Goal: Task Accomplishment & Management: Manage account settings

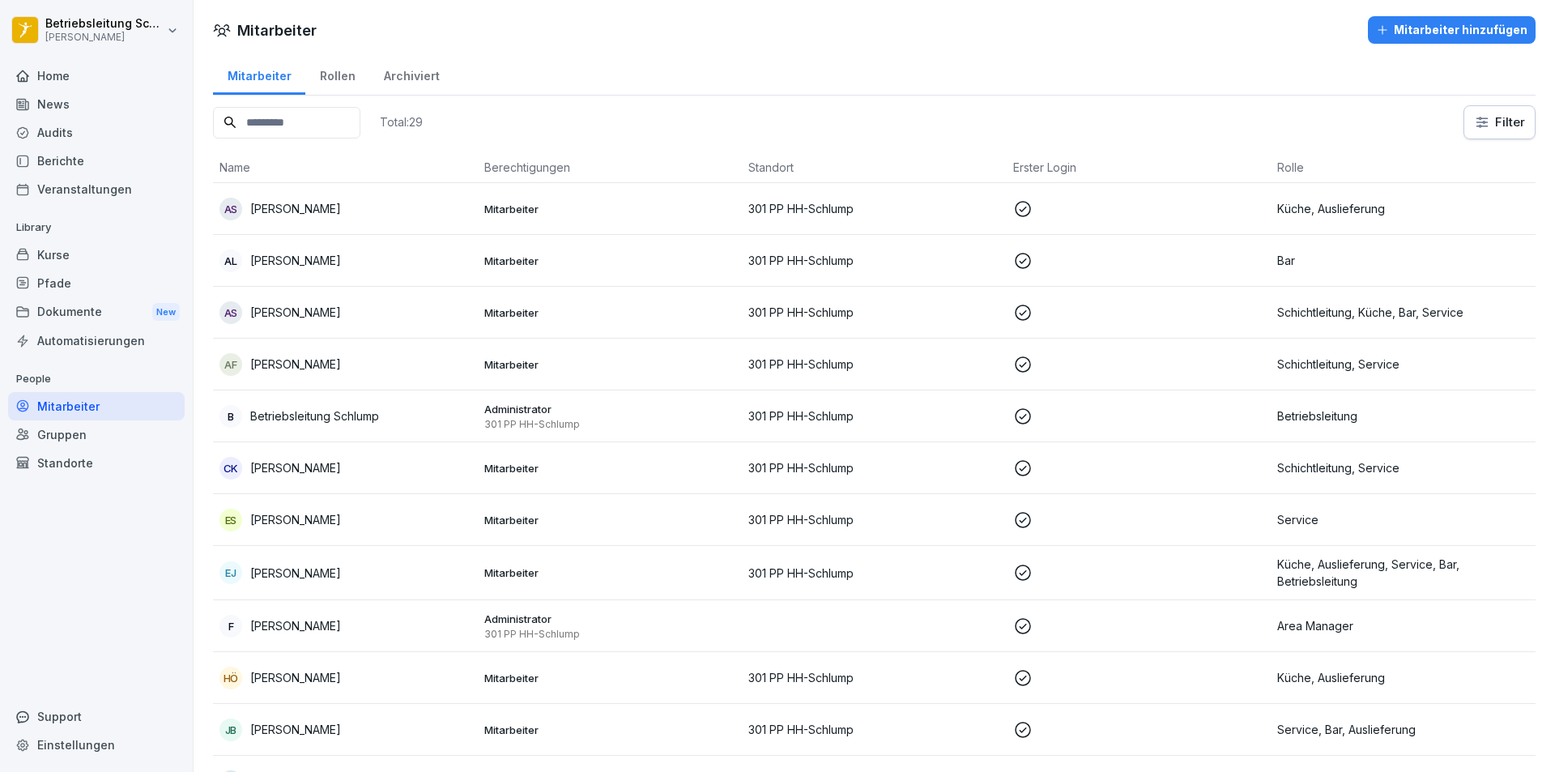
click at [360, 79] on div "Rollen" at bounding box center [337, 73] width 64 height 41
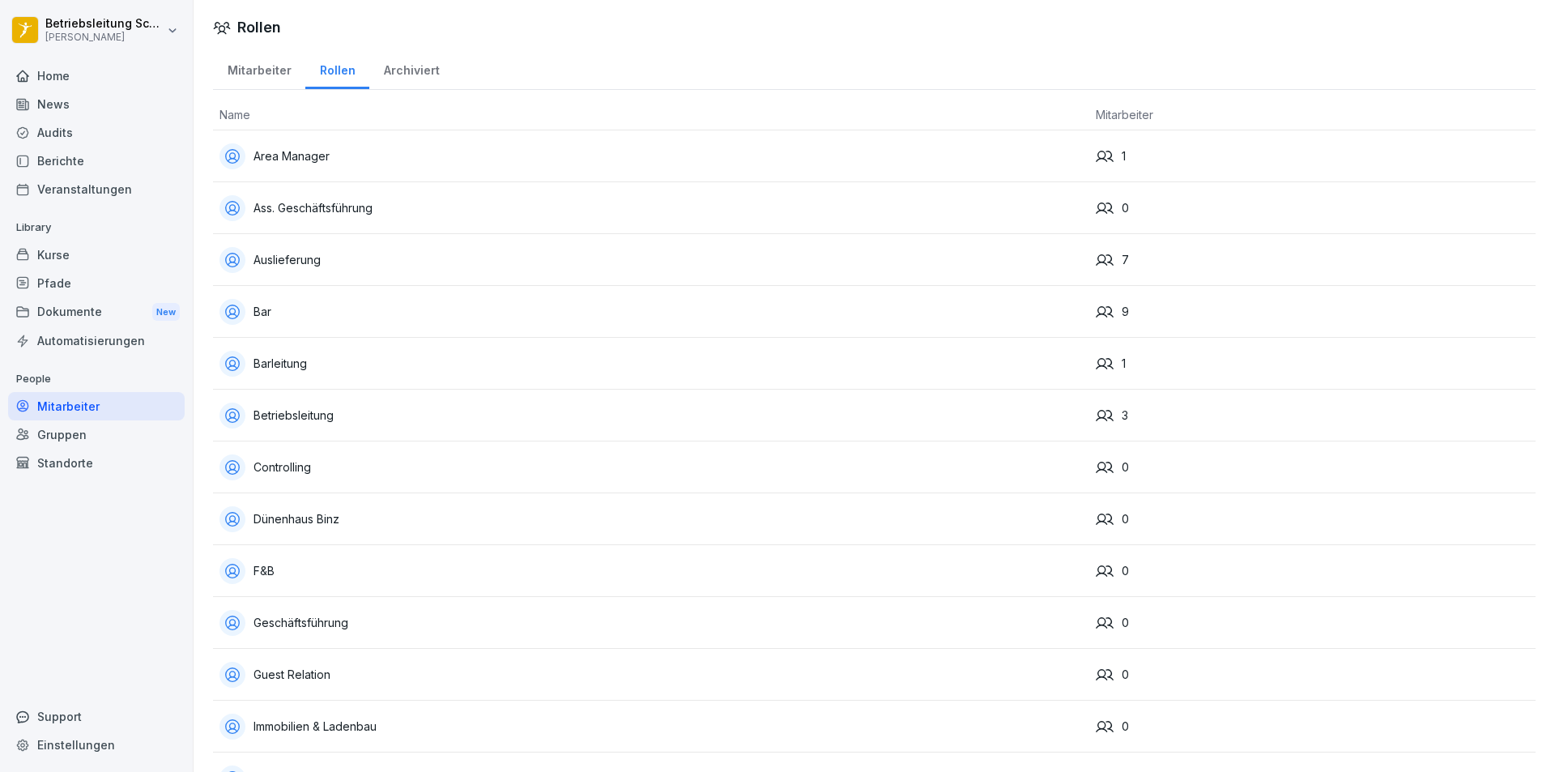
click at [224, 77] on div "Mitarbeiter" at bounding box center [259, 68] width 92 height 41
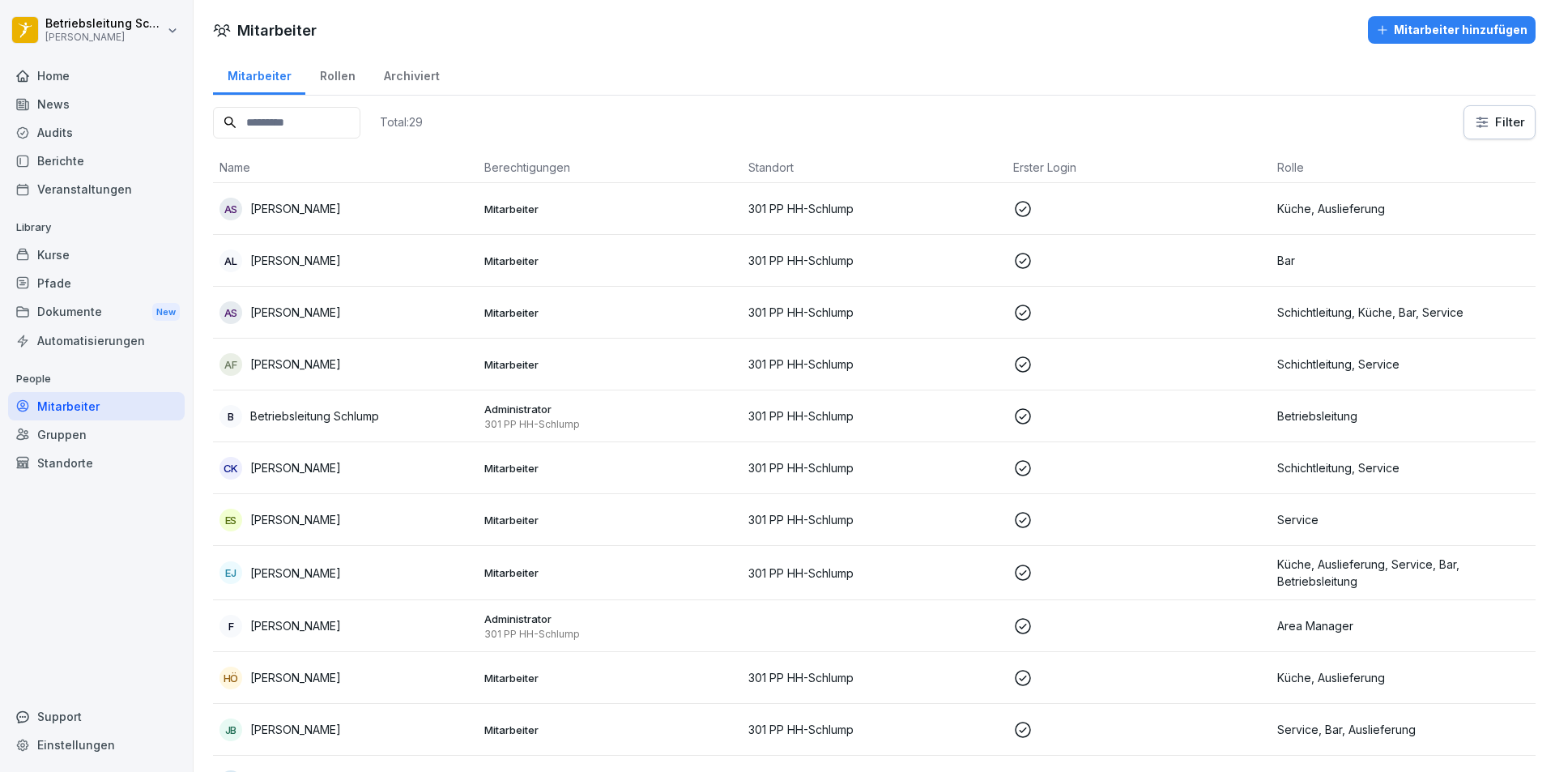
click at [79, 169] on div "Berichte" at bounding box center [96, 161] width 177 height 28
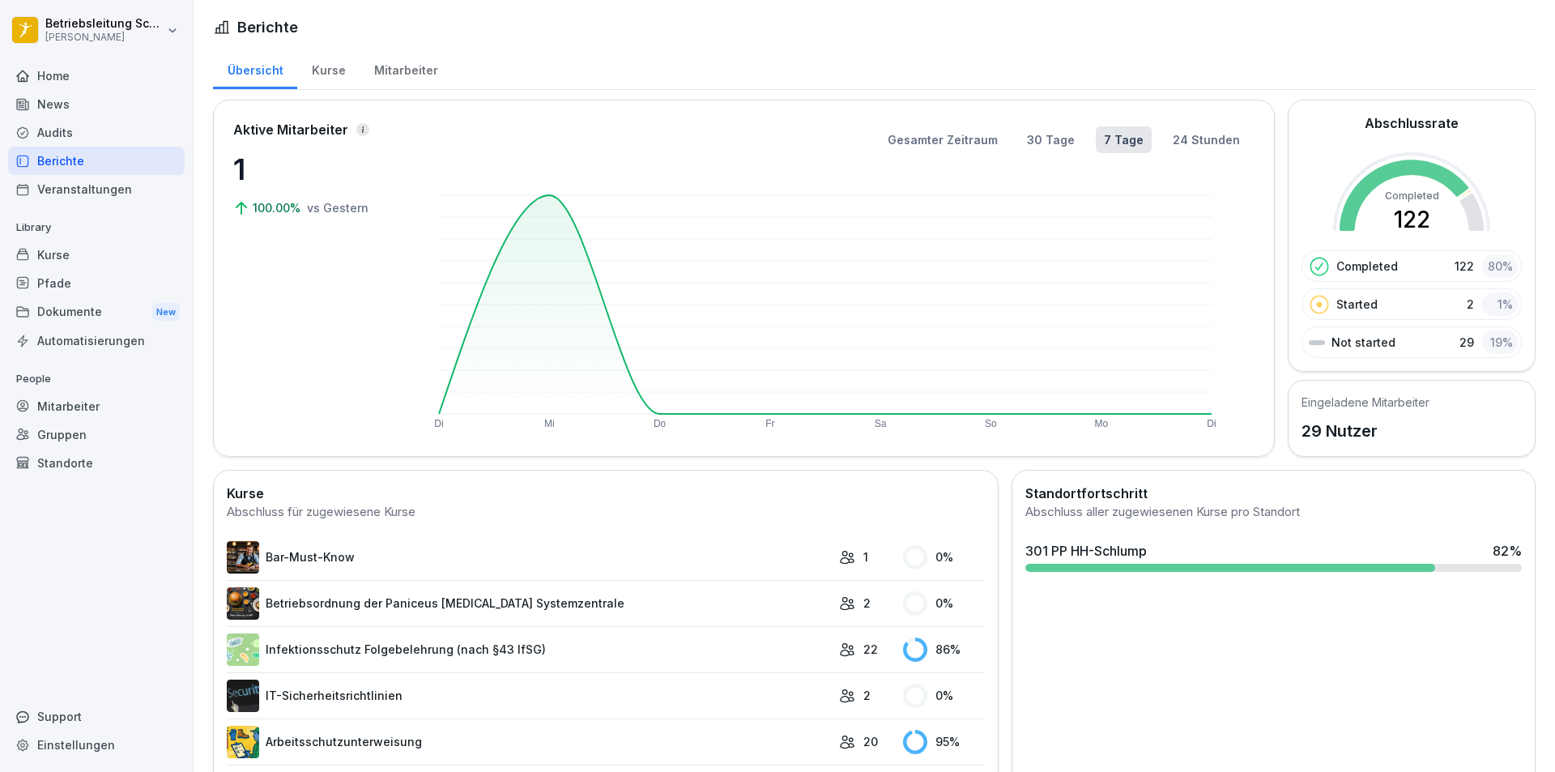
click at [366, 70] on div "Mitarbeiter" at bounding box center [406, 68] width 92 height 41
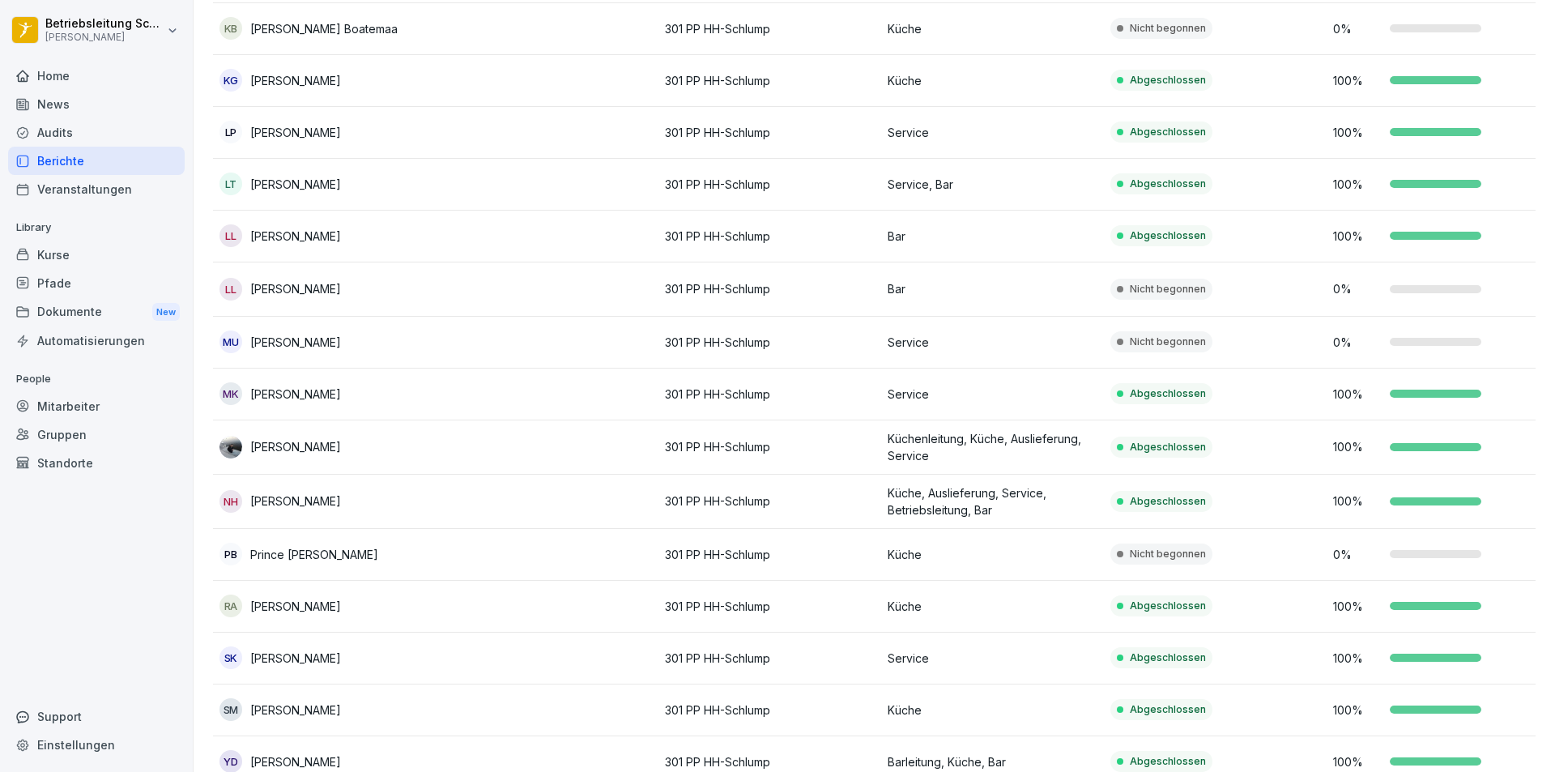
scroll to position [891, 0]
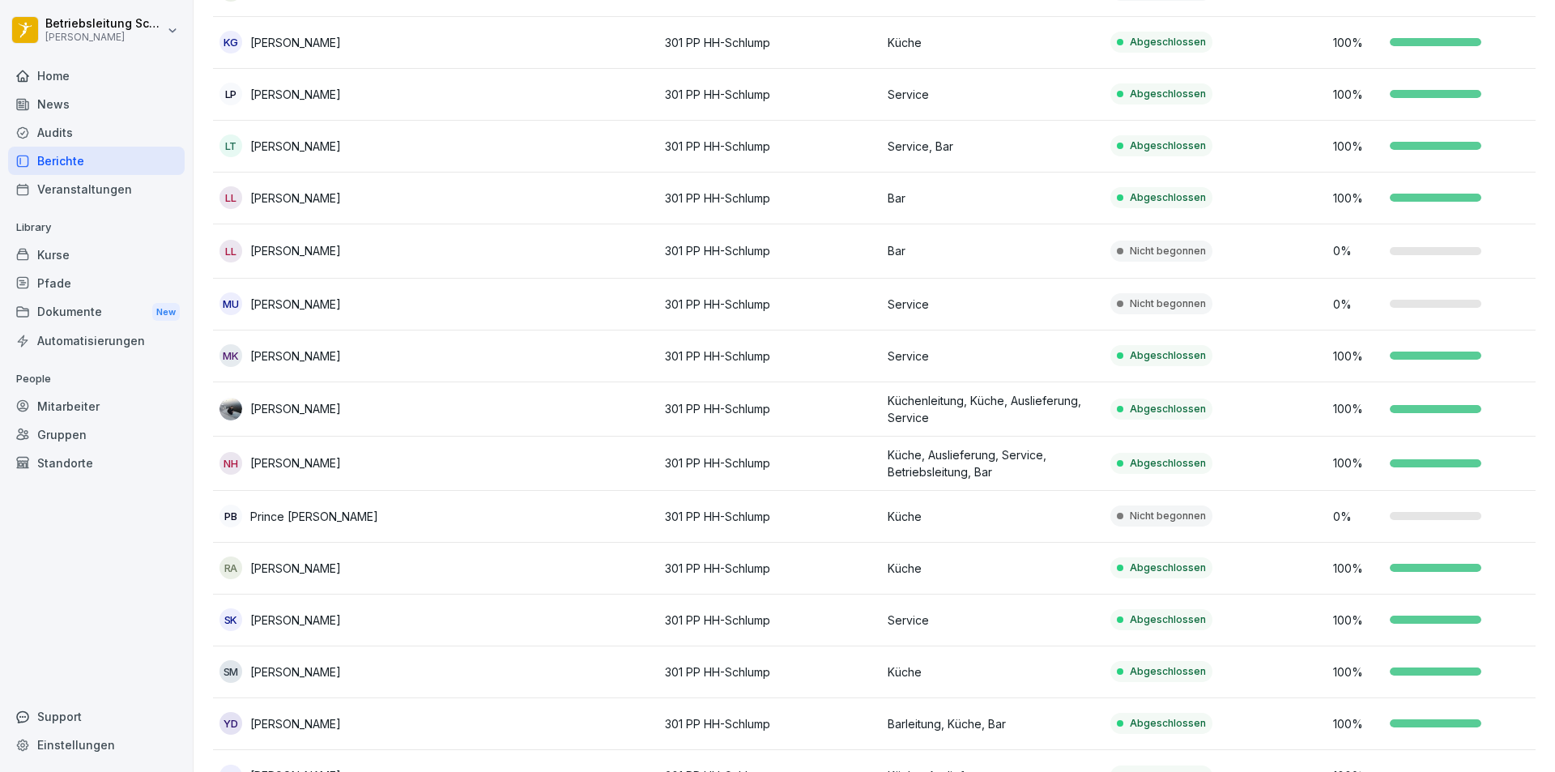
click at [1062, 315] on td "Service" at bounding box center [992, 305] width 223 height 52
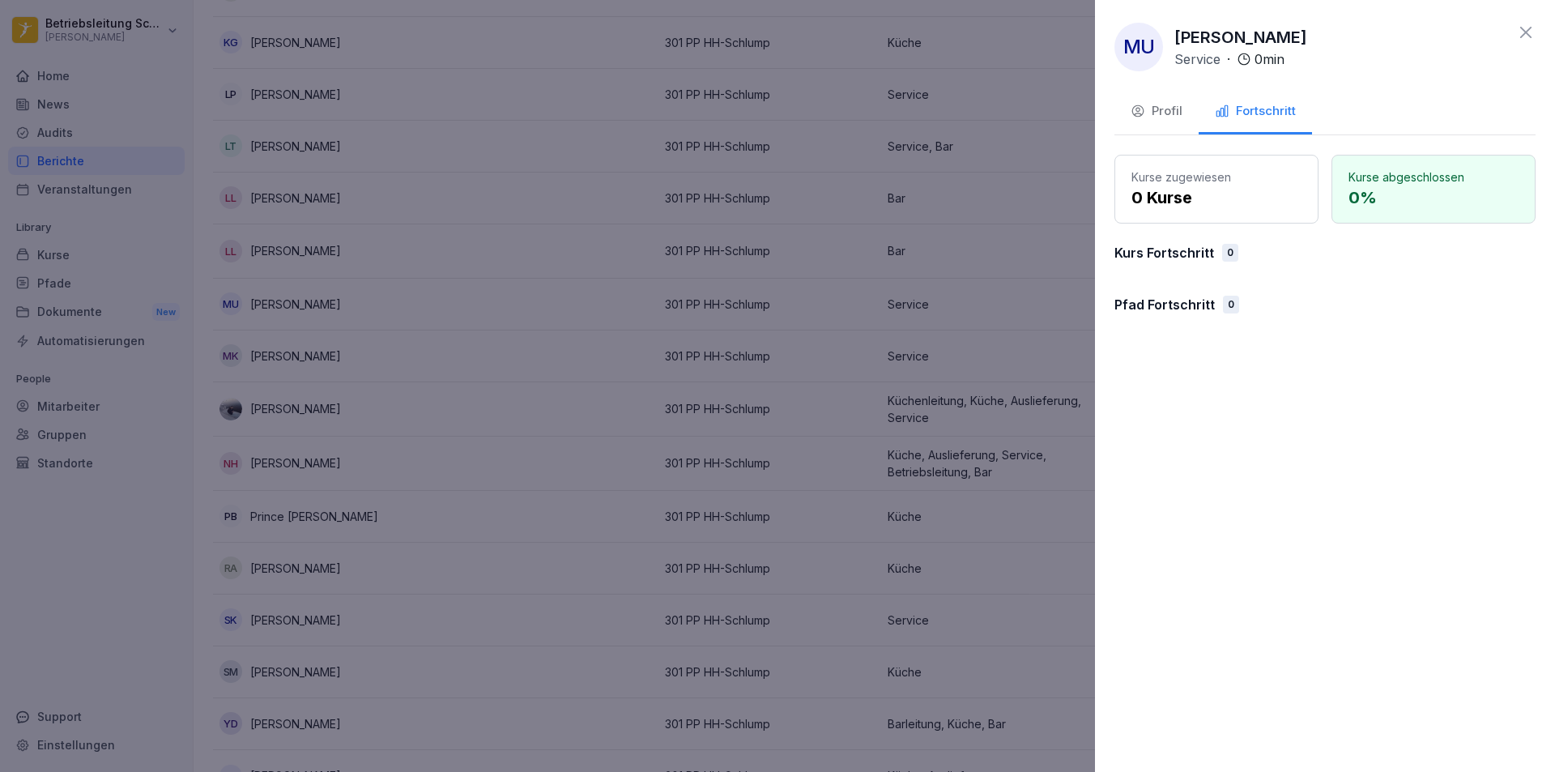
click at [1135, 100] on button "Profil" at bounding box center [1156, 113] width 84 height 44
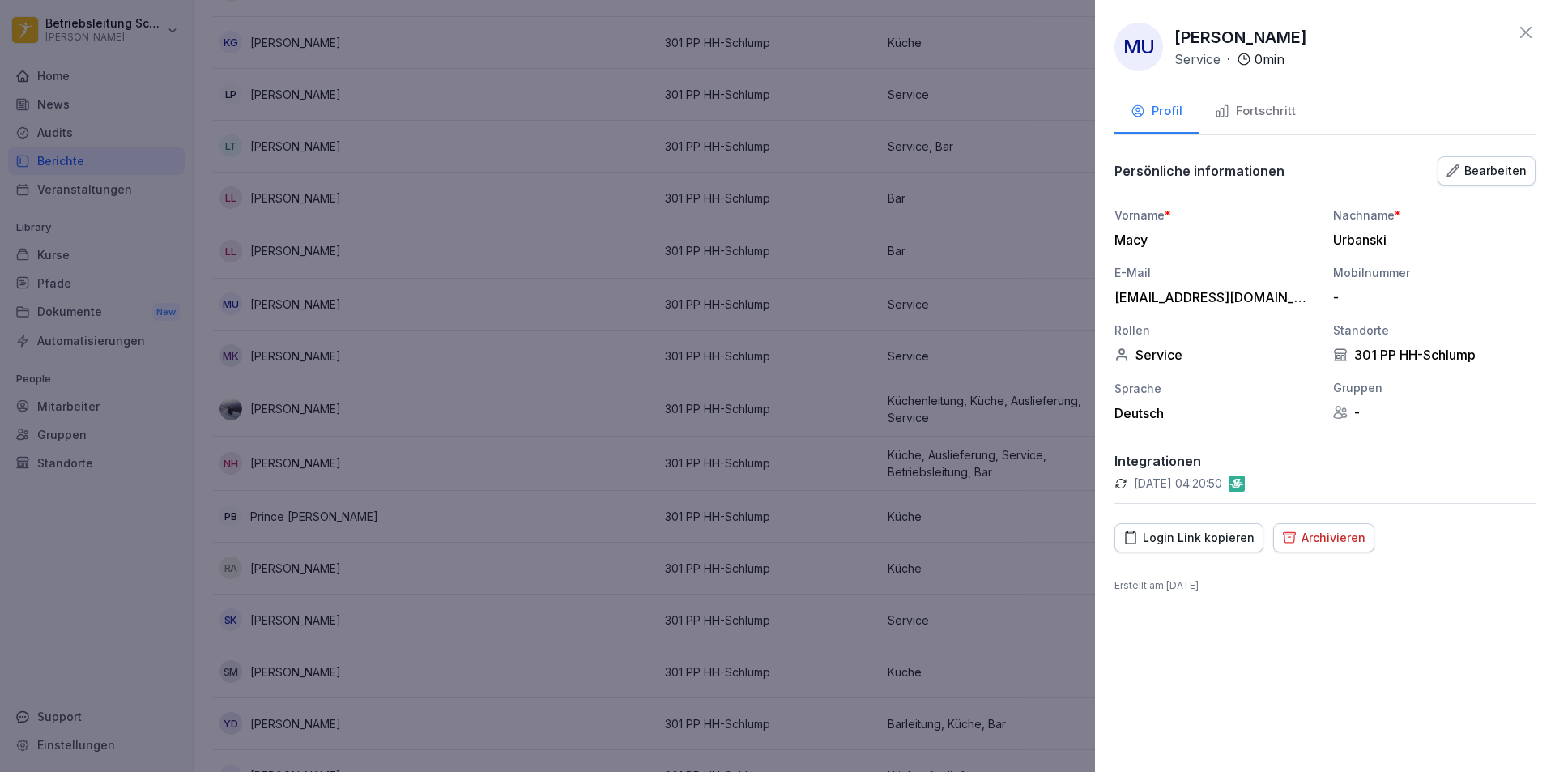
click at [1190, 543] on div "Login Link kopieren" at bounding box center [1188, 538] width 131 height 18
click at [1533, 25] on icon at bounding box center [1525, 32] width 19 height 19
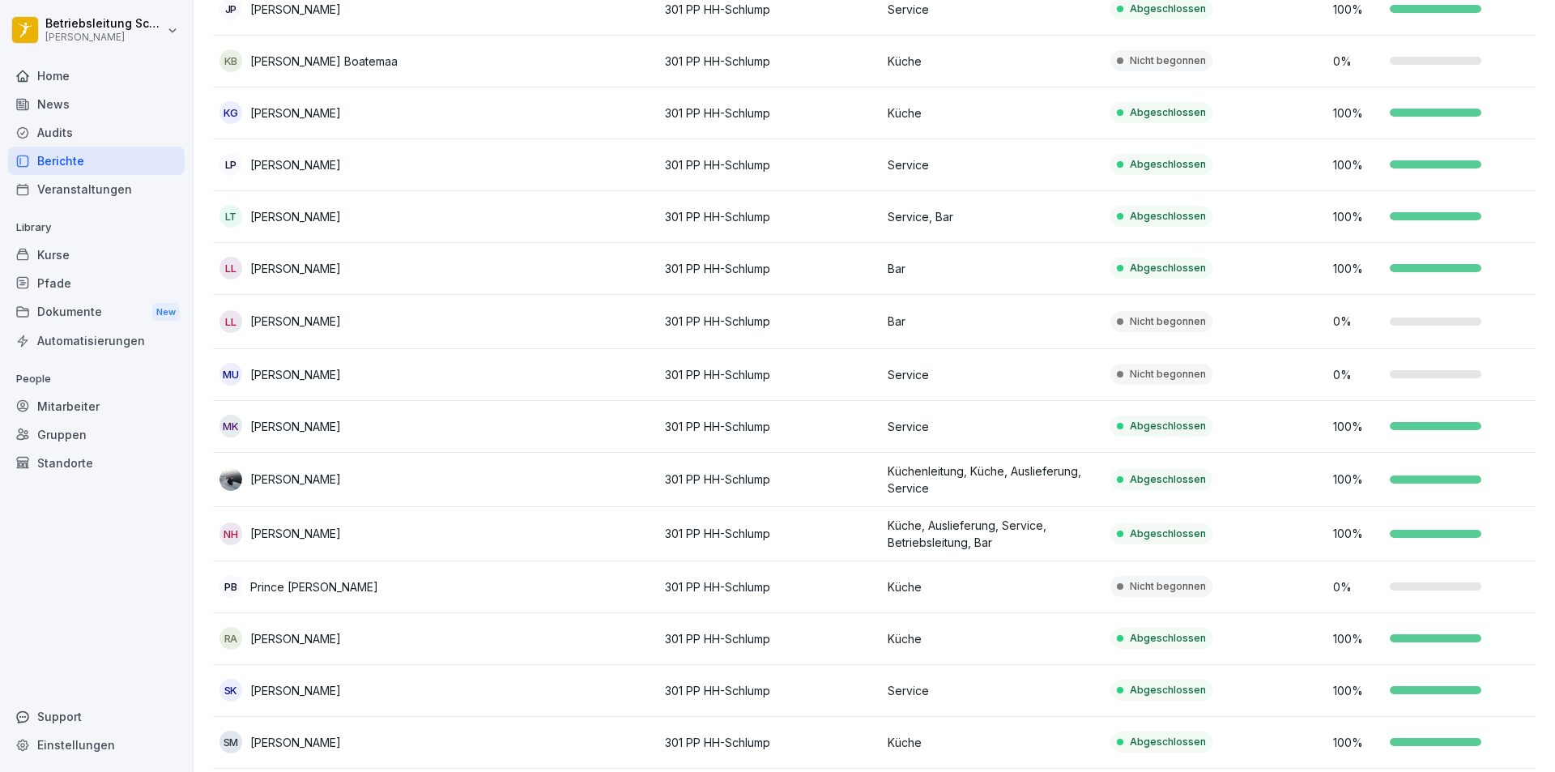
scroll to position [796, 0]
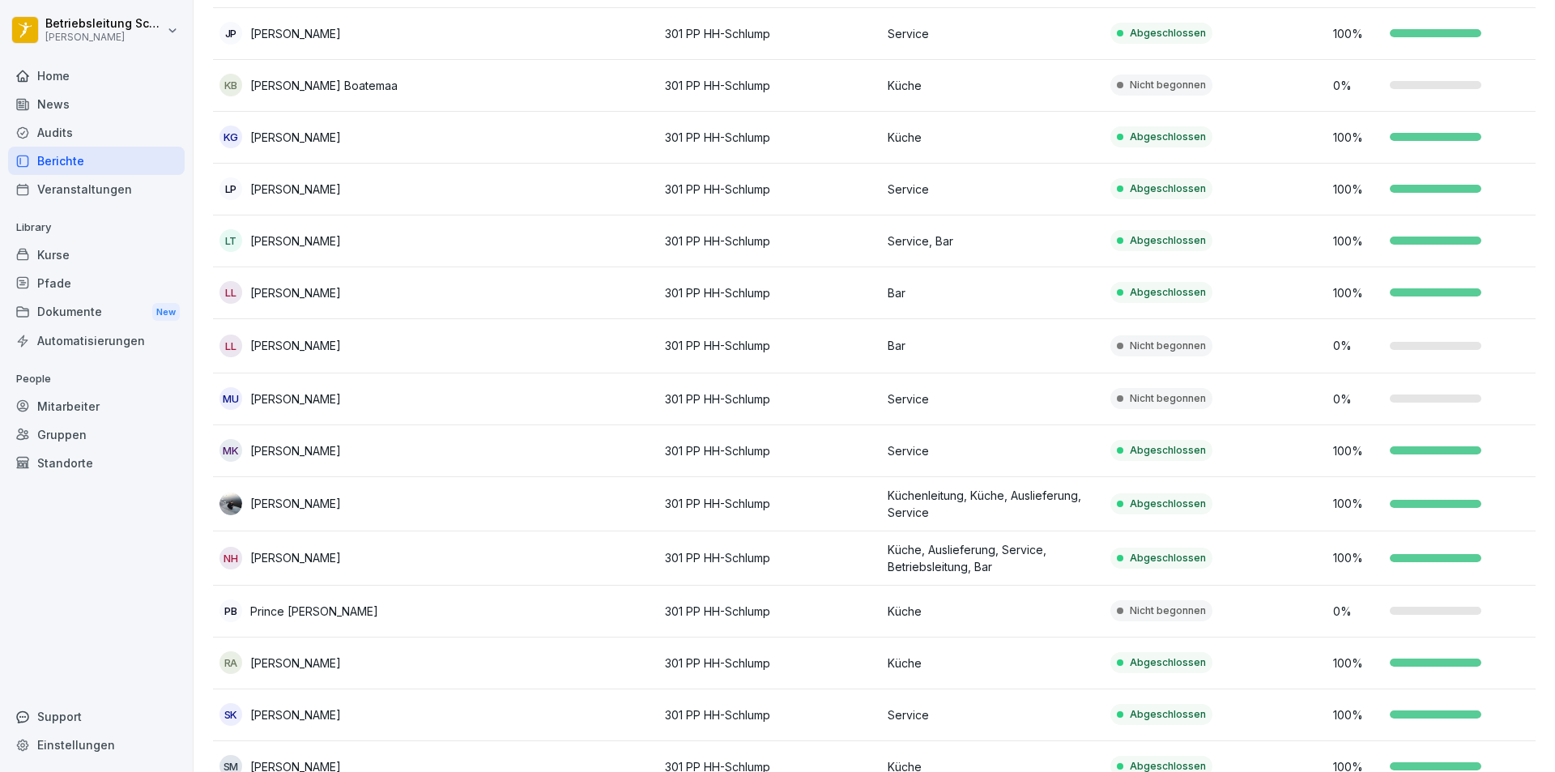
click at [885, 334] on td "Bar" at bounding box center [992, 346] width 223 height 54
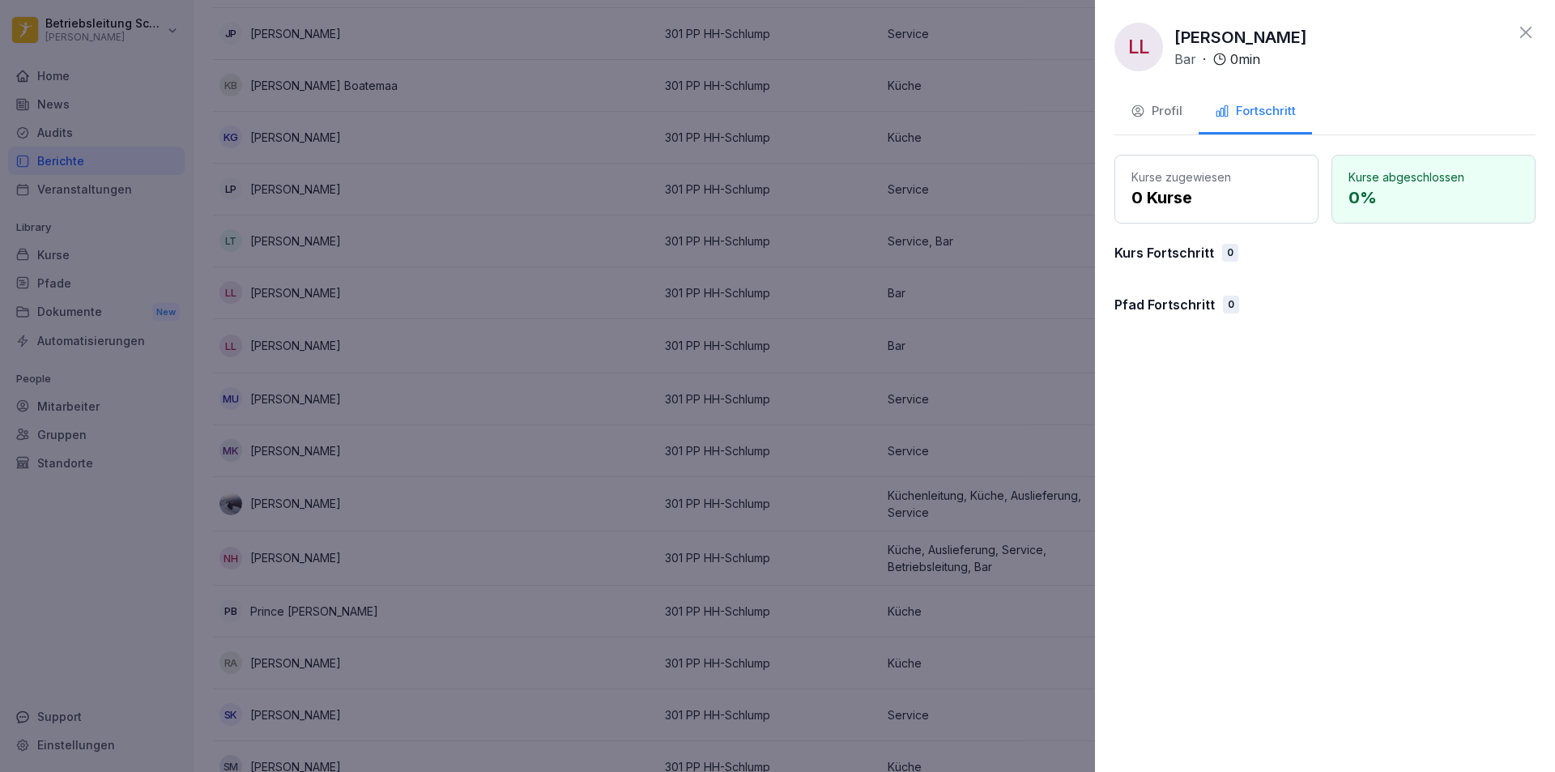
click at [1161, 115] on div "Profil" at bounding box center [1156, 111] width 52 height 19
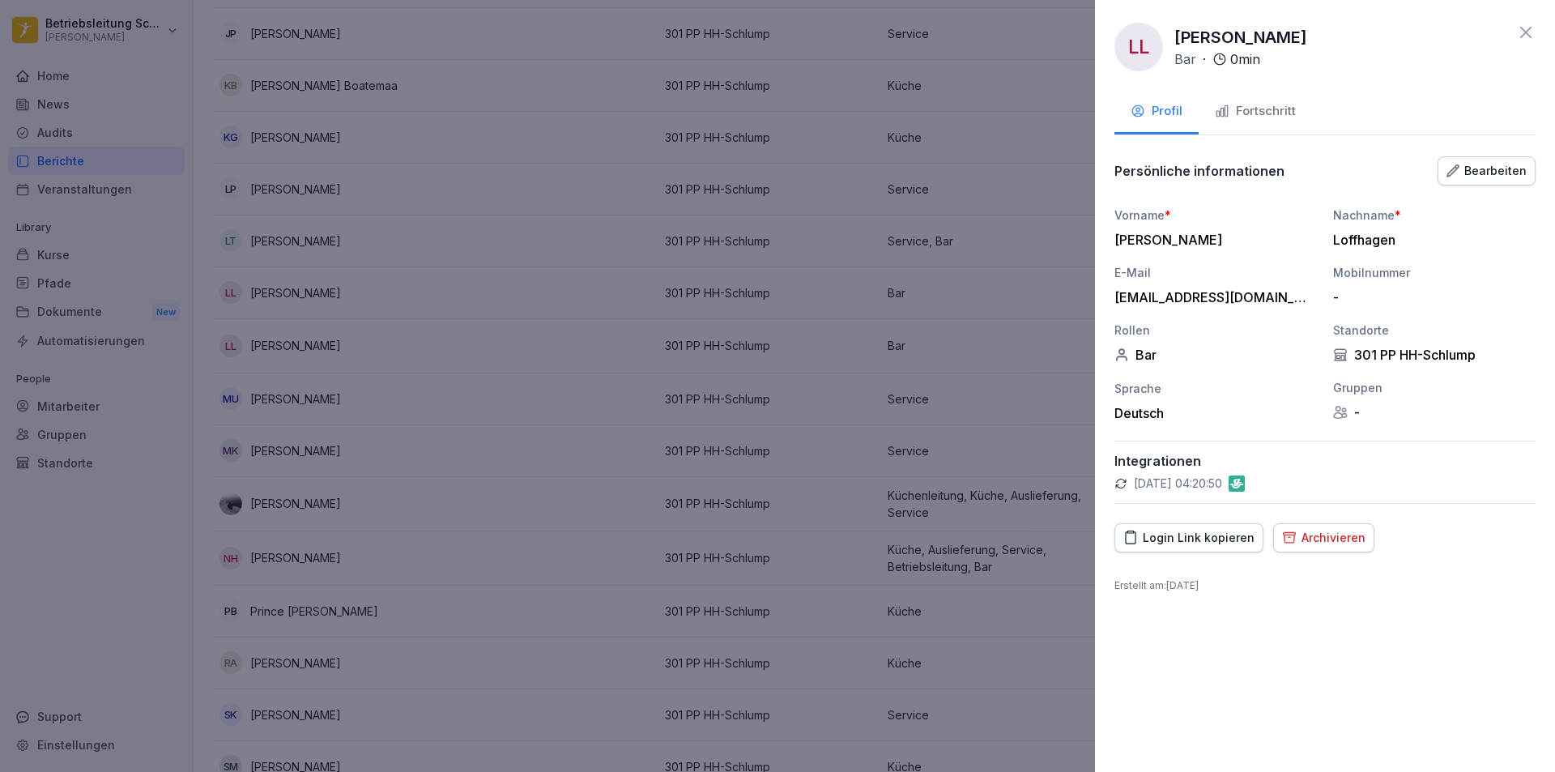
click at [1181, 547] on button "Login Link kopieren" at bounding box center [1188, 537] width 149 height 29
click at [1535, 31] on div "[PERSON_NAME] Bar · 0 min Profil Fortschritt Persönliche informationen Bearbeit…" at bounding box center [1325, 386] width 460 height 772
click at [472, 296] on div at bounding box center [777, 386] width 1555 height 772
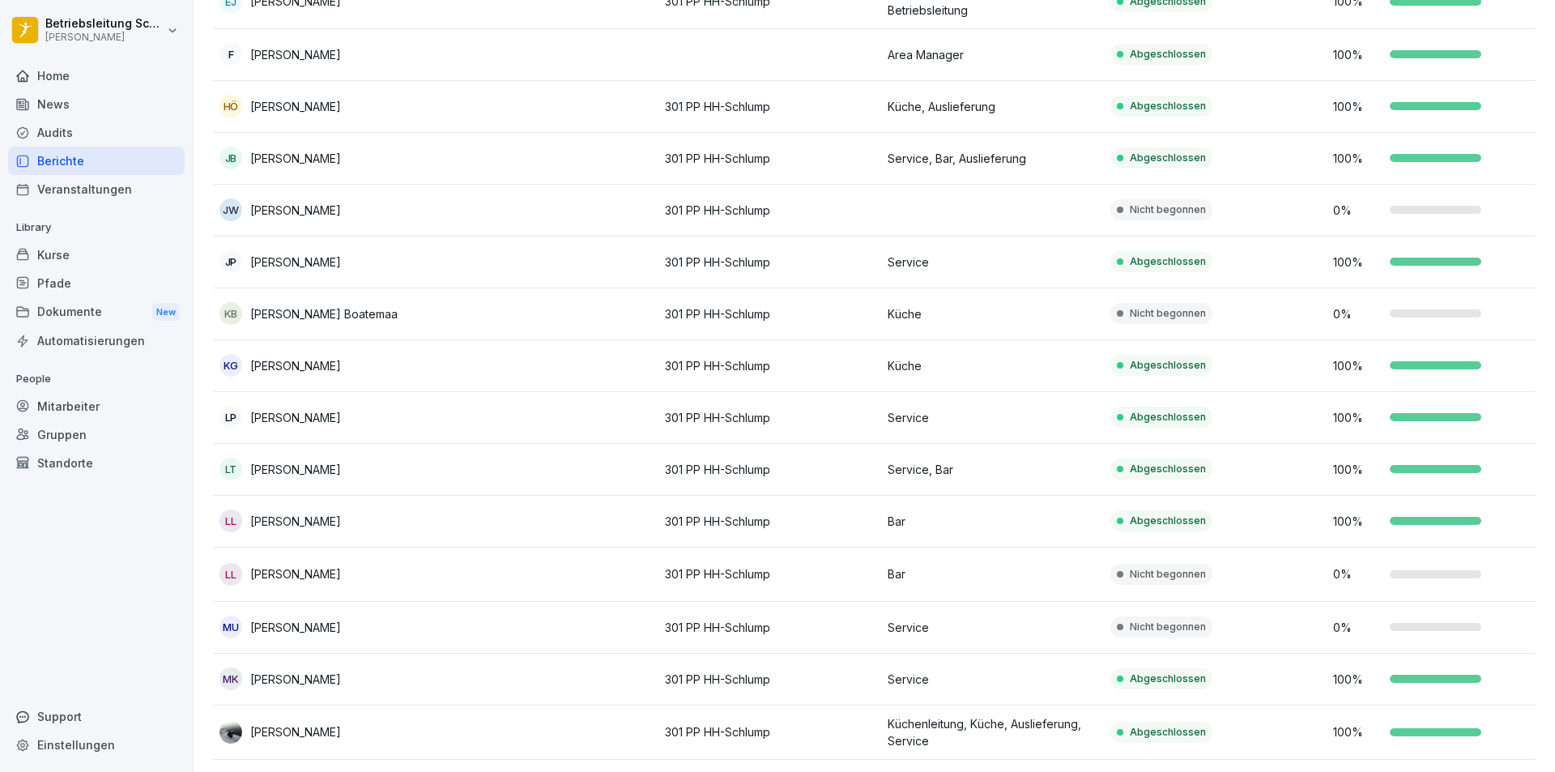
scroll to position [553, 0]
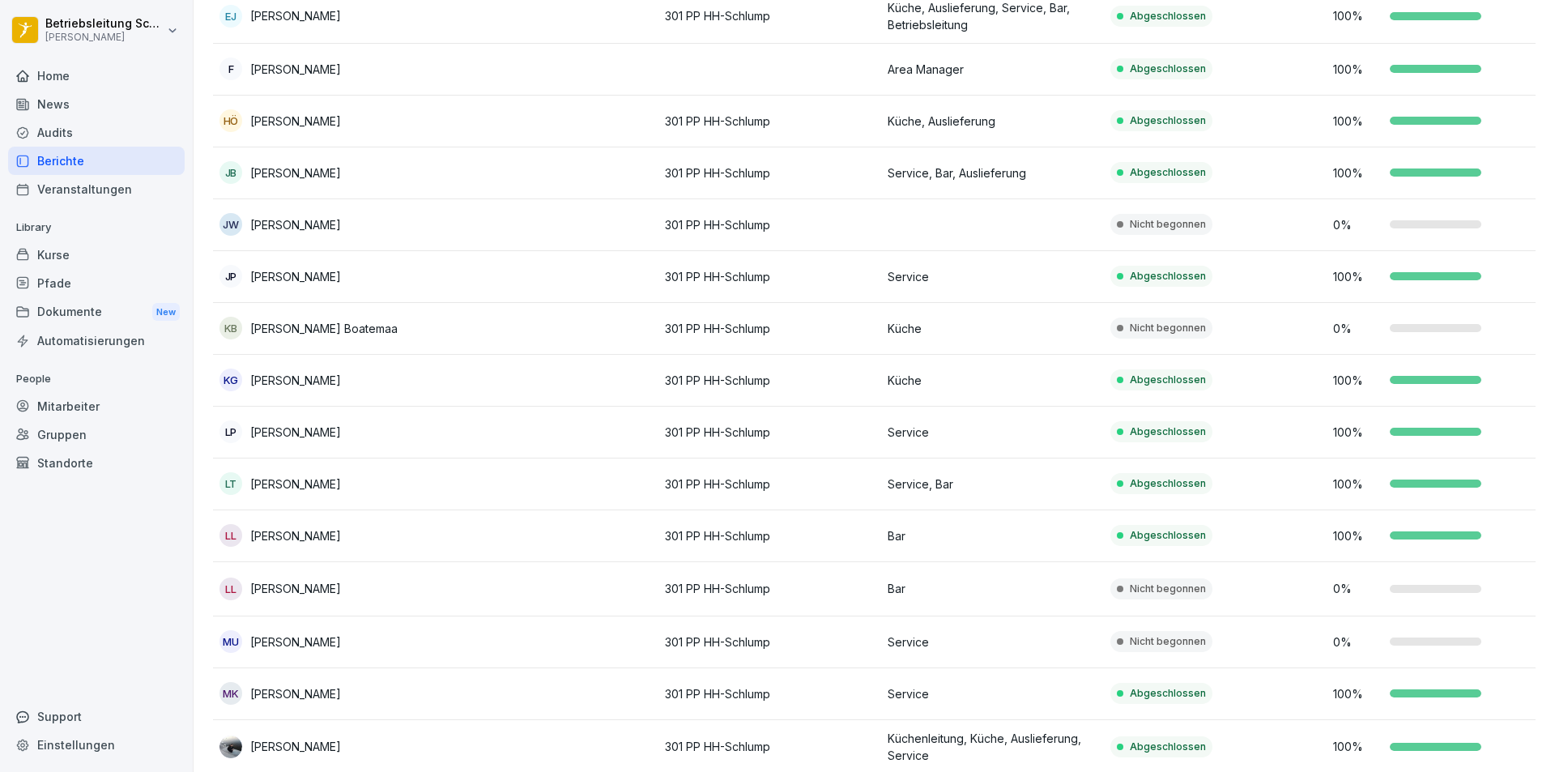
click at [533, 236] on td at bounding box center [547, 225] width 223 height 52
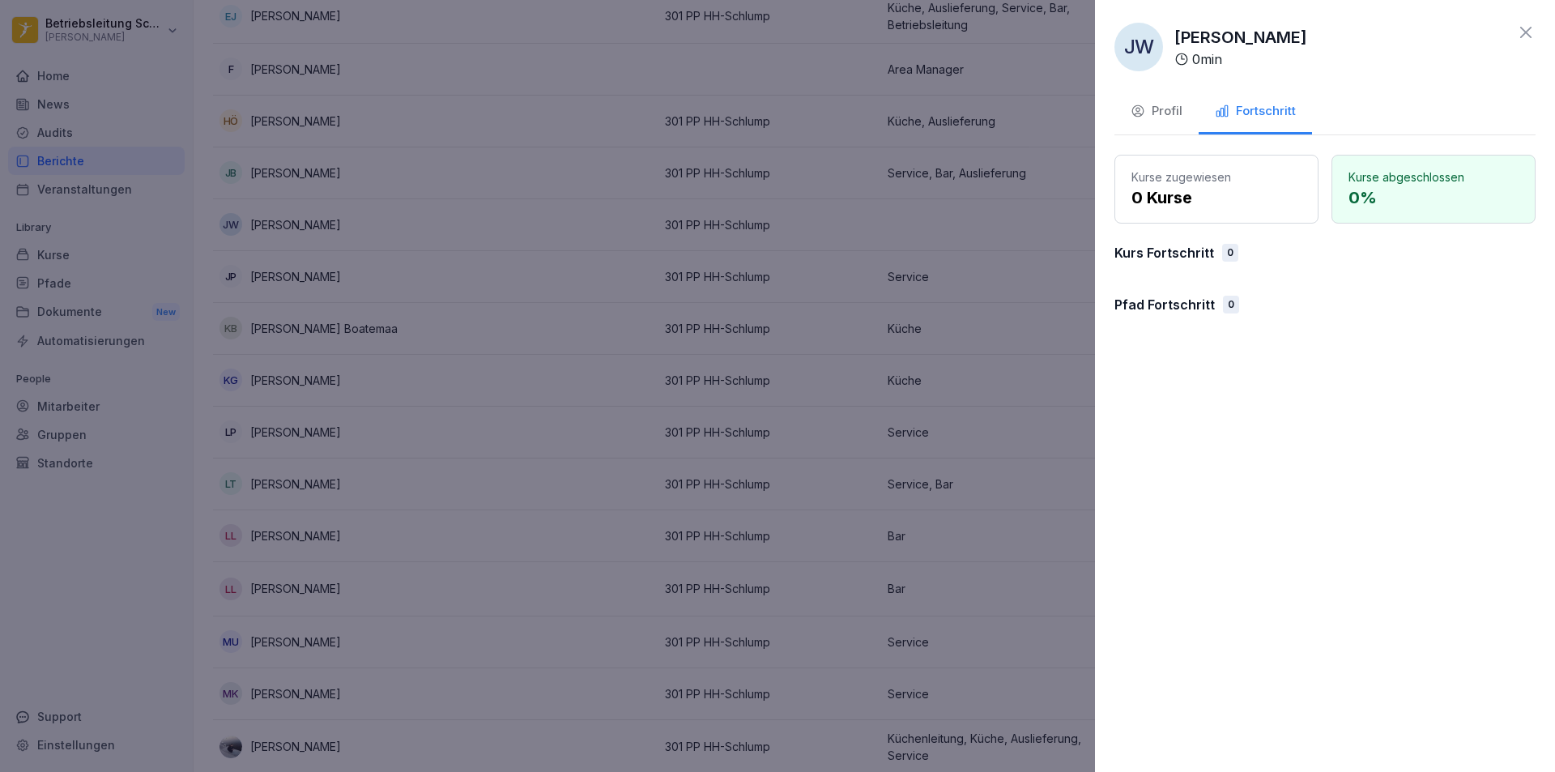
click at [1177, 90] on div "[PERSON_NAME] 0 min Profil Fortschritt Kurse zugewiesen 0 Kurse Kurse abgeschlo…" at bounding box center [1325, 386] width 460 height 772
click at [1178, 118] on div "Profil" at bounding box center [1156, 111] width 52 height 19
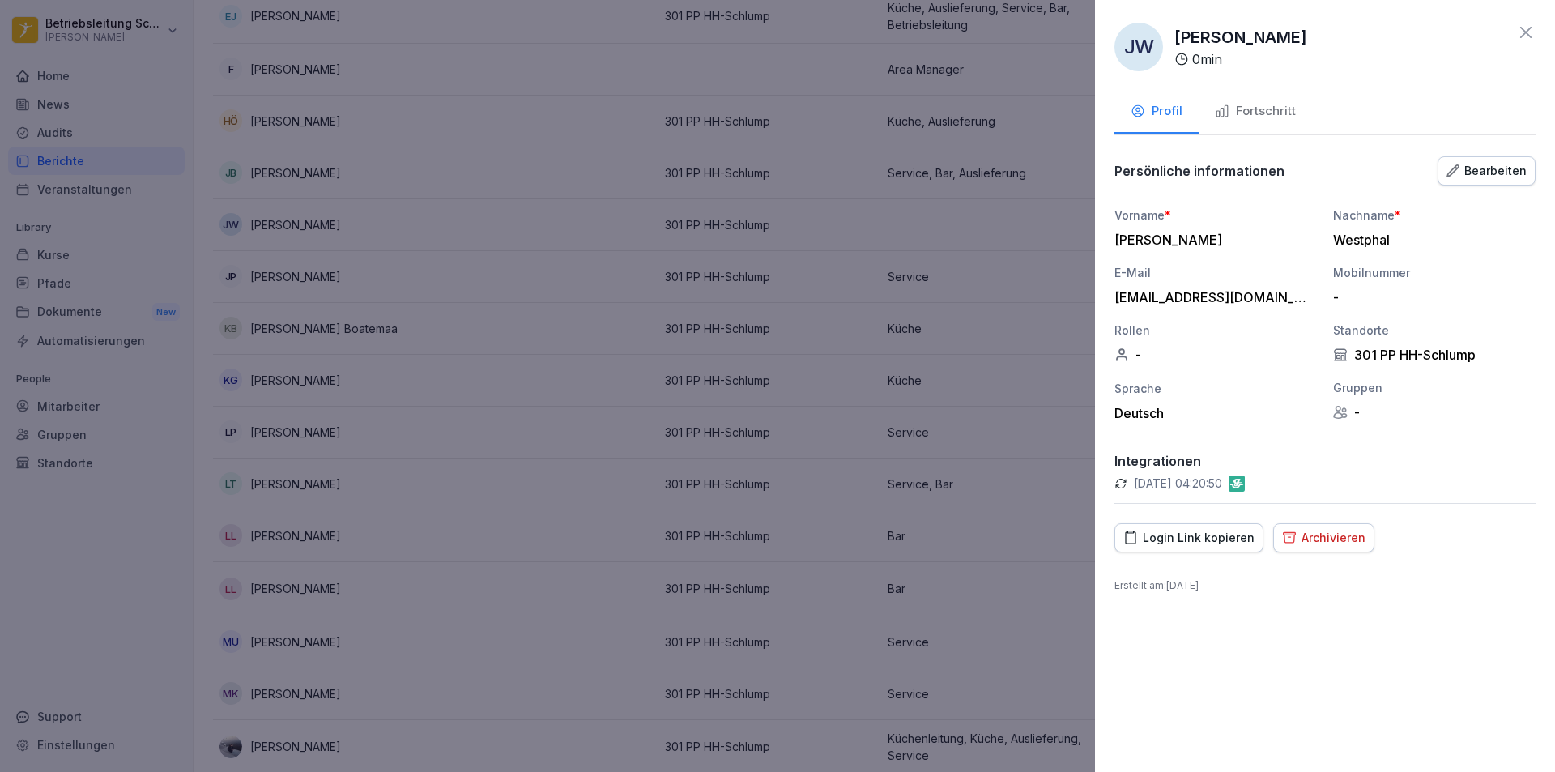
click at [1173, 538] on div "Login Link kopieren" at bounding box center [1188, 538] width 131 height 18
click at [1533, 30] on icon at bounding box center [1525, 32] width 19 height 19
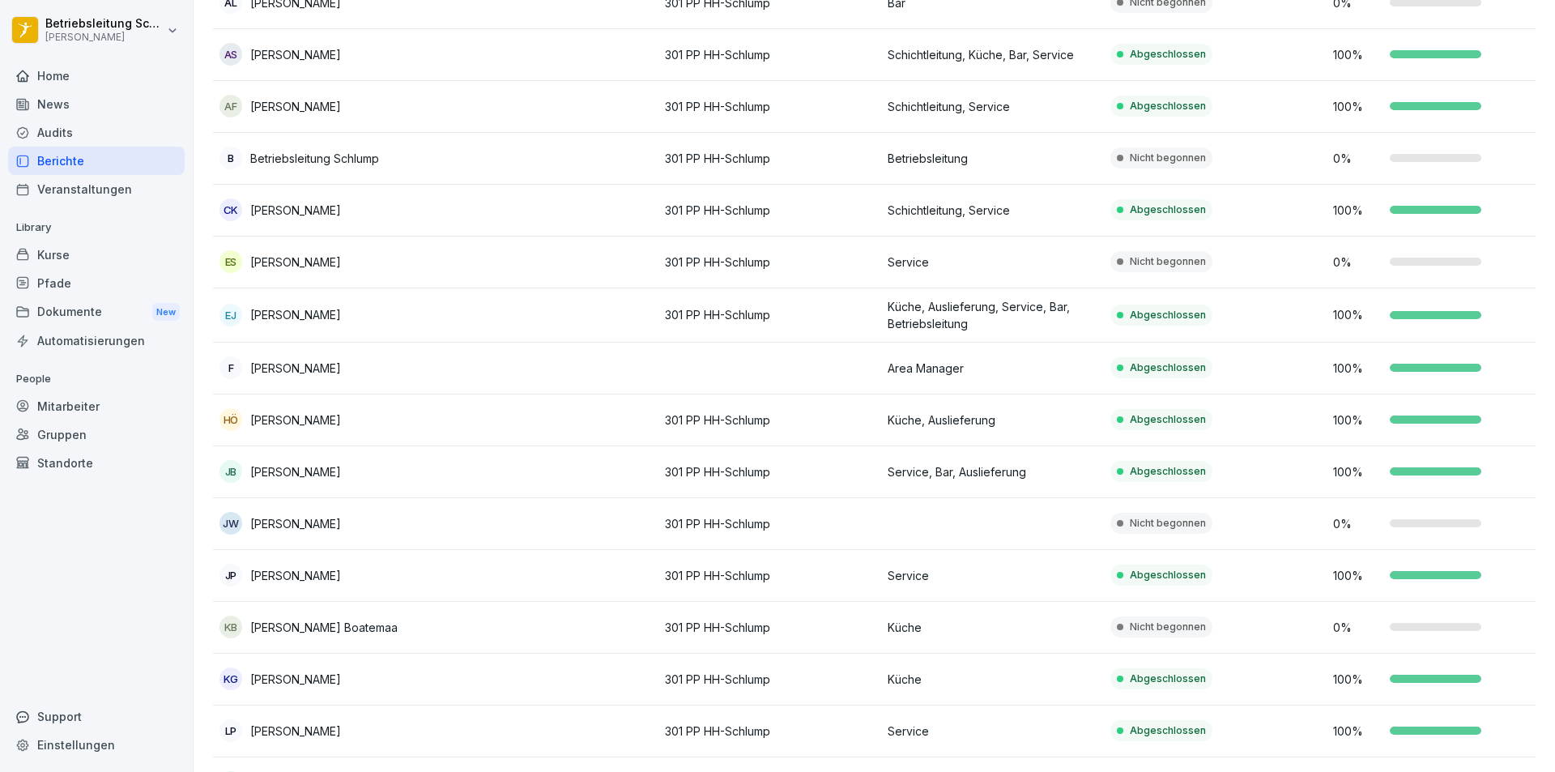
scroll to position [229, 0]
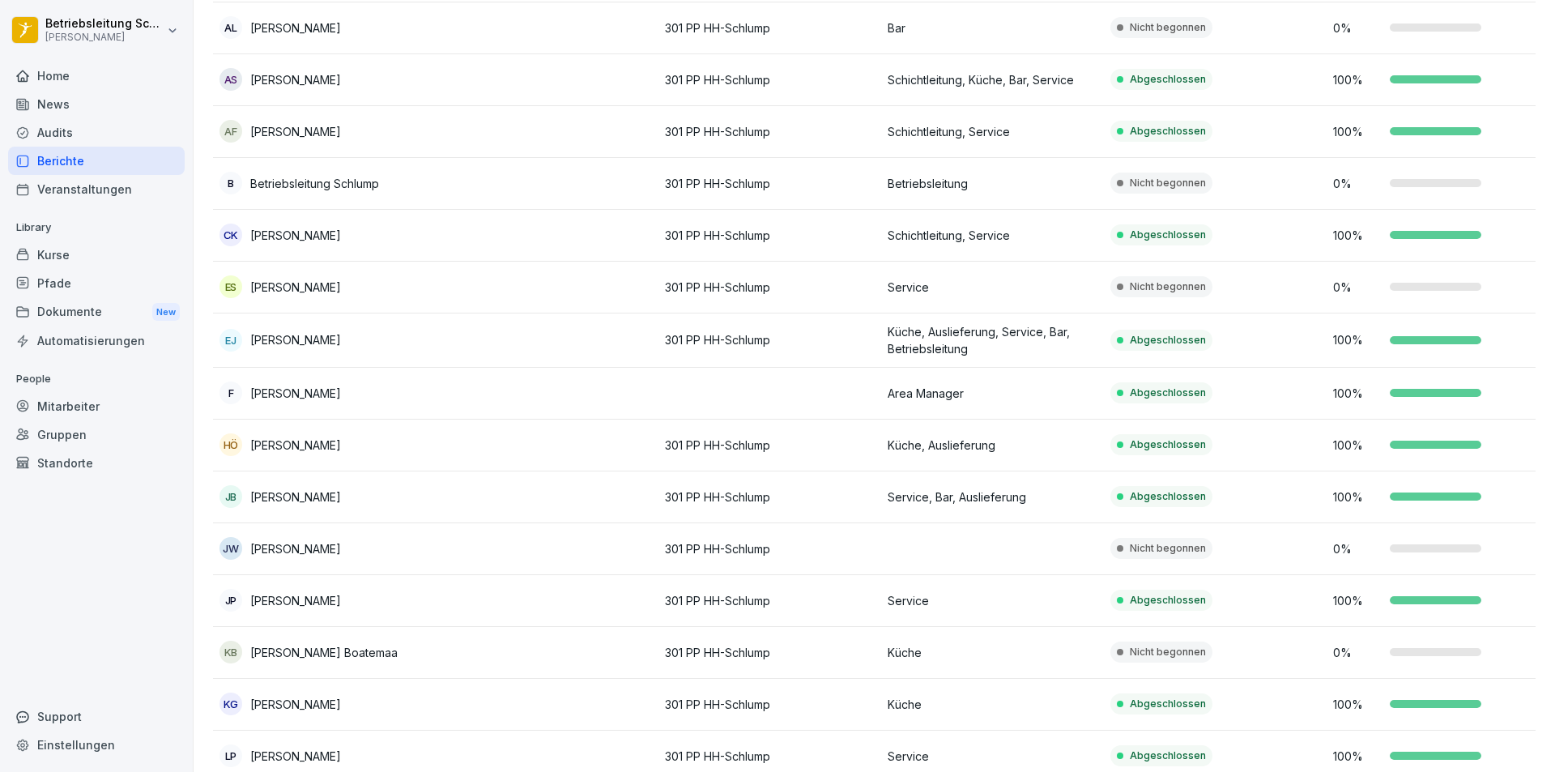
click at [930, 287] on p "Service" at bounding box center [993, 287] width 210 height 17
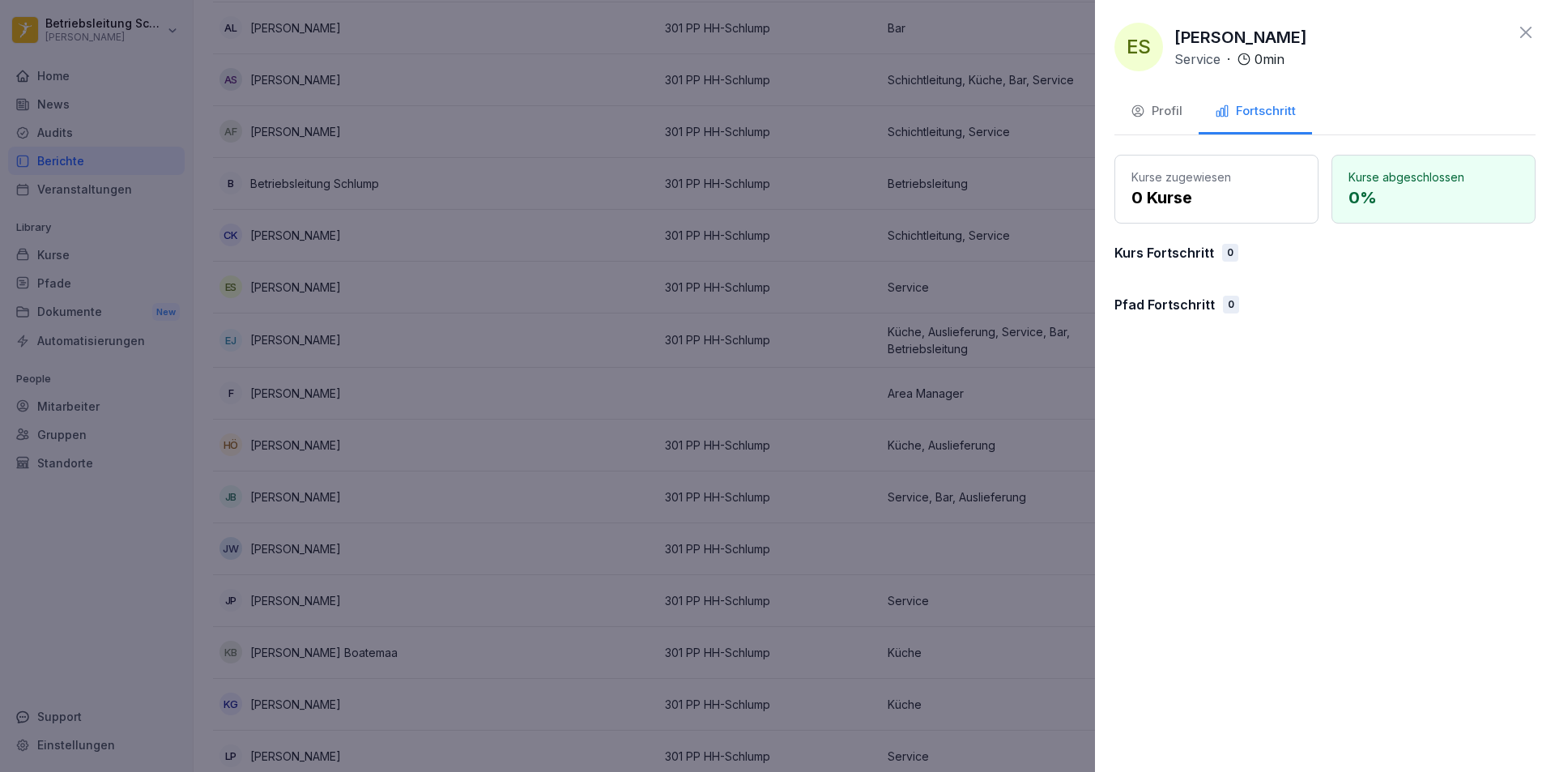
click at [1161, 122] on button "Profil" at bounding box center [1156, 113] width 84 height 44
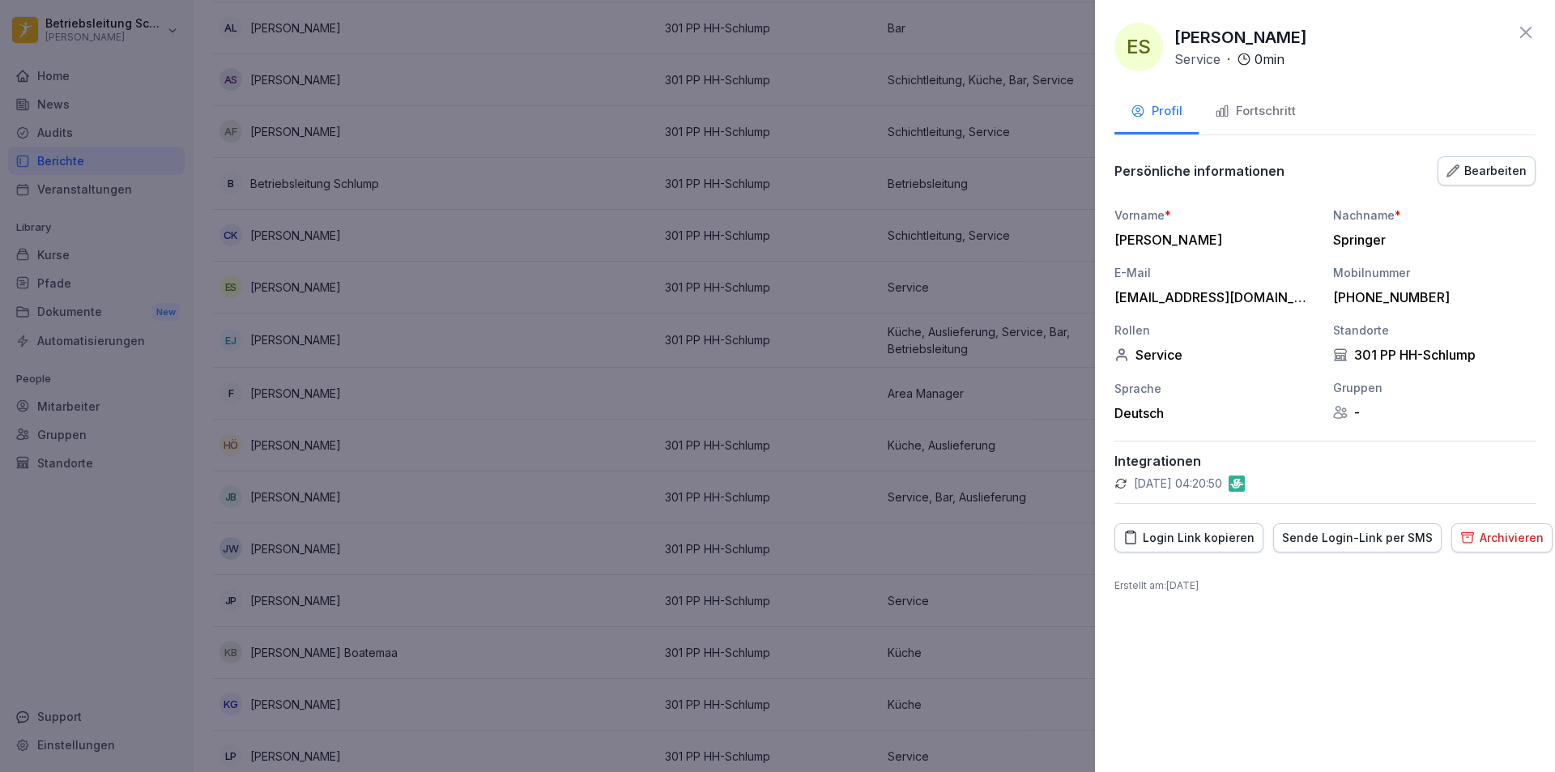
click at [1179, 530] on div "Login Link kopieren" at bounding box center [1188, 538] width 131 height 18
click at [1535, 28] on div "ES [PERSON_NAME] Service · 0 min Profil Fortschritt Persönliche informationen B…" at bounding box center [1325, 386] width 460 height 772
click at [1533, 29] on icon at bounding box center [1525, 32] width 19 height 19
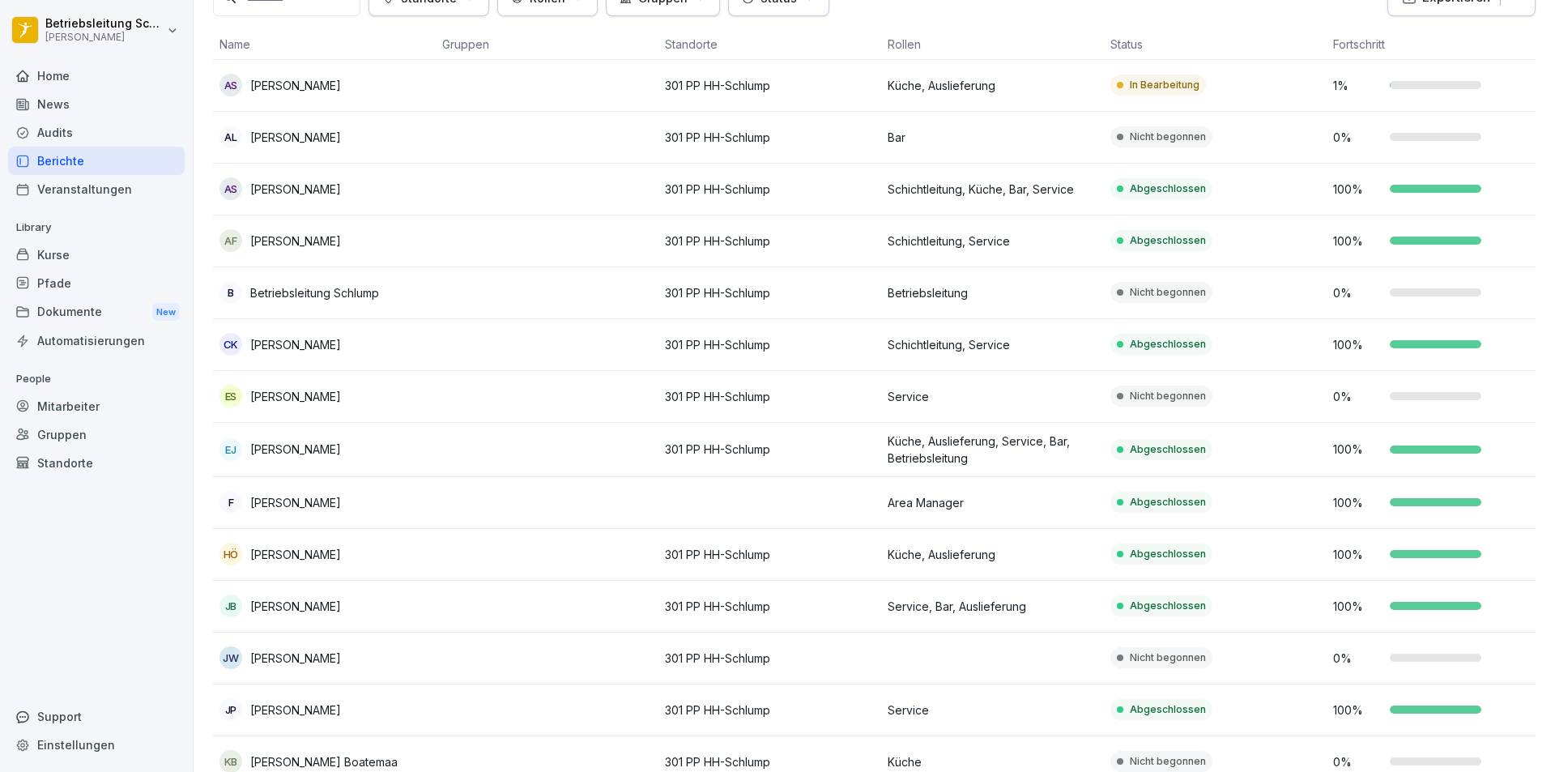
scroll to position [0, 0]
